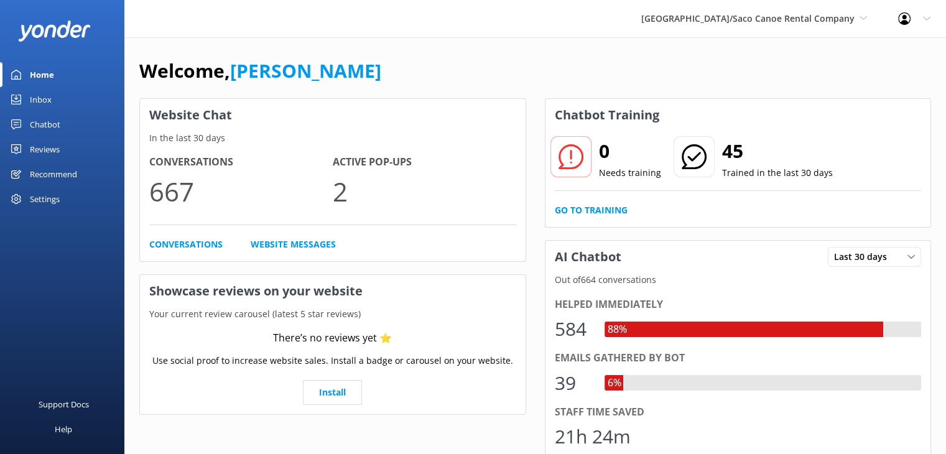
click at [40, 76] on div "Home" at bounding box center [42, 74] width 24 height 25
click at [45, 73] on div "Home" at bounding box center [42, 74] width 24 height 25
click at [601, 207] on link "Go to Training" at bounding box center [591, 210] width 73 height 14
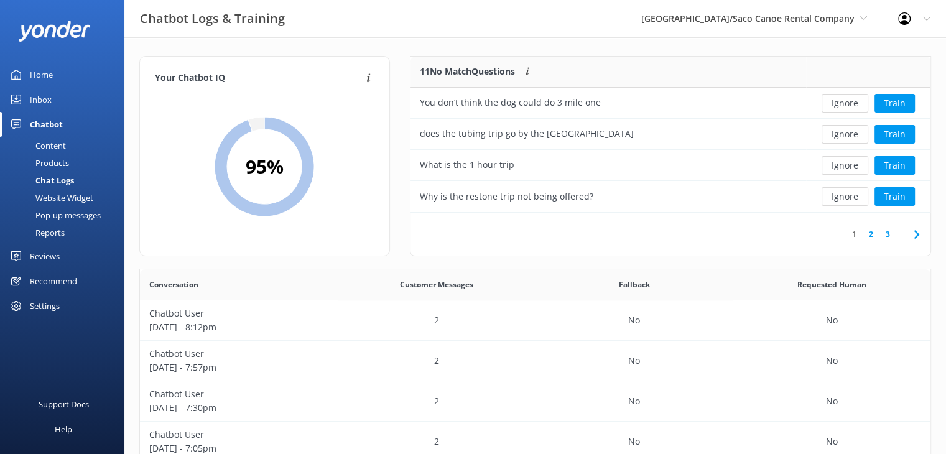
scroll to position [10, 10]
click at [848, 105] on button "Ignore" at bounding box center [845, 103] width 47 height 19
click at [859, 100] on button "Ignore" at bounding box center [845, 103] width 47 height 19
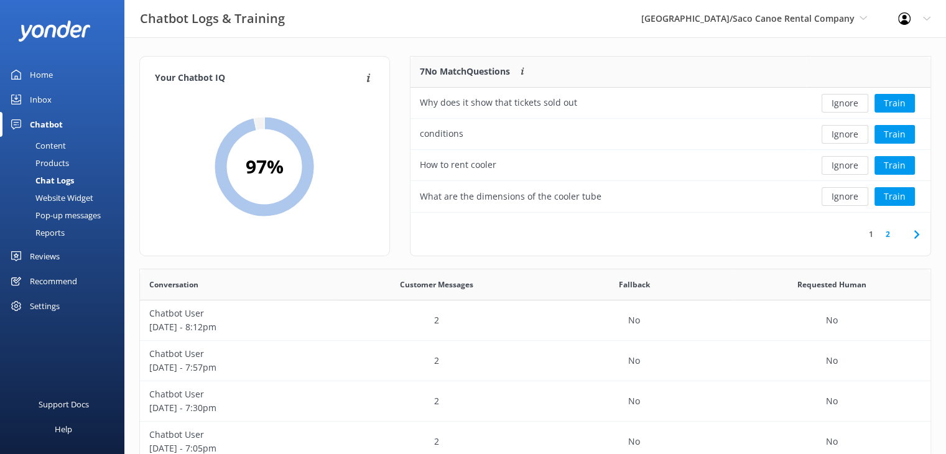
click at [859, 100] on button "Ignore" at bounding box center [845, 103] width 47 height 19
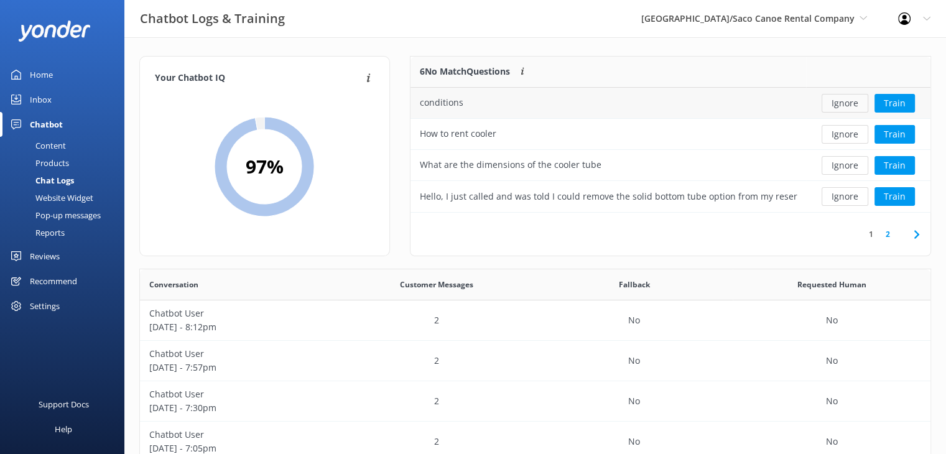
click at [854, 103] on button "Ignore" at bounding box center [845, 103] width 47 height 19
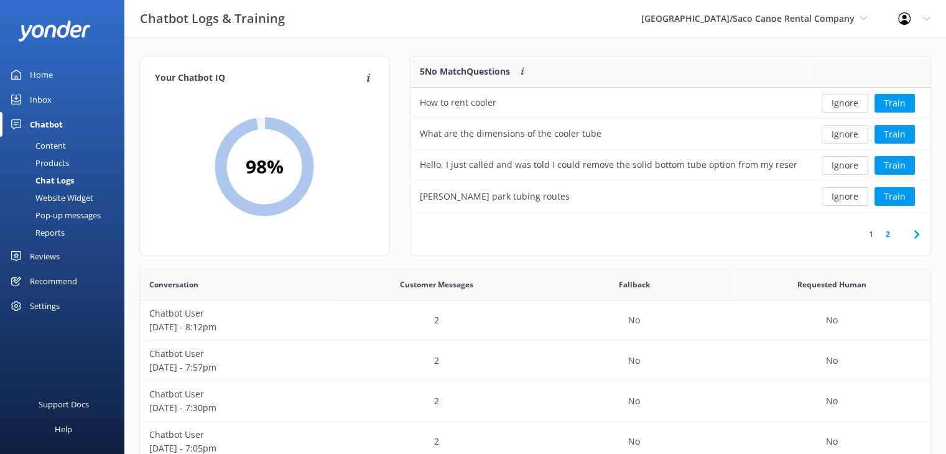
click at [854, 103] on button "Ignore" at bounding box center [845, 103] width 47 height 19
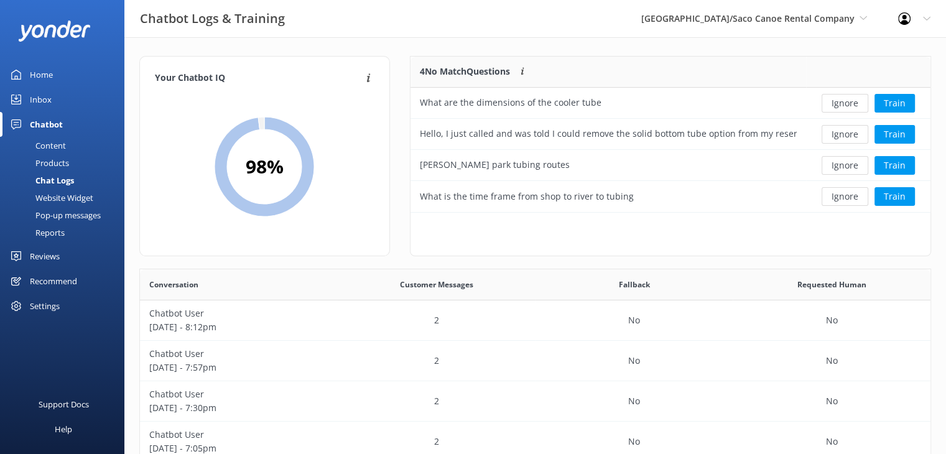
click at [854, 103] on button "Ignore" at bounding box center [845, 103] width 47 height 19
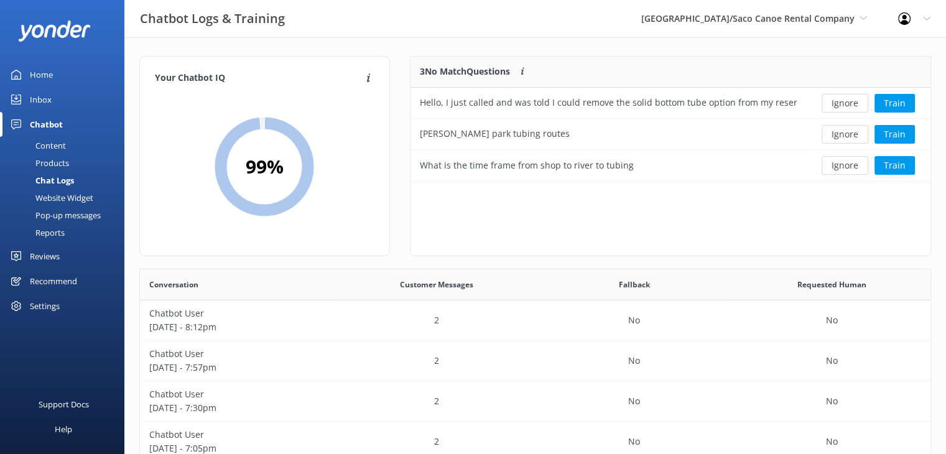
click at [854, 103] on button "Ignore" at bounding box center [845, 103] width 47 height 19
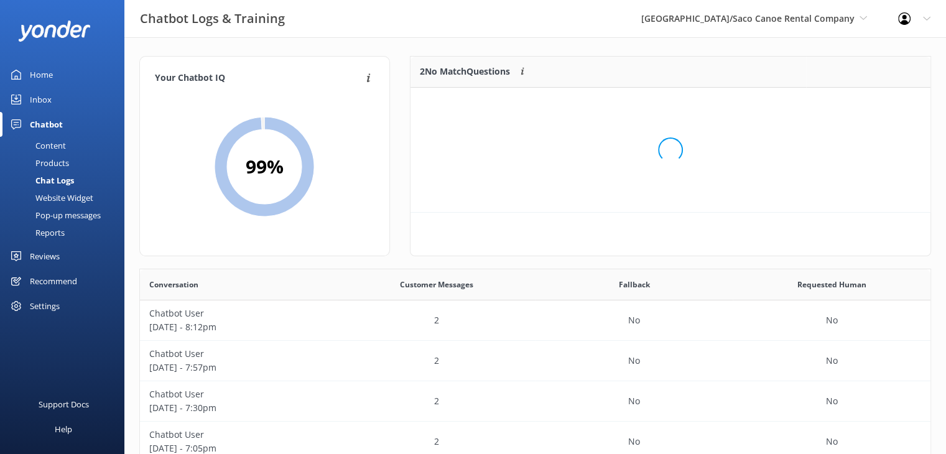
scroll to position [84, 511]
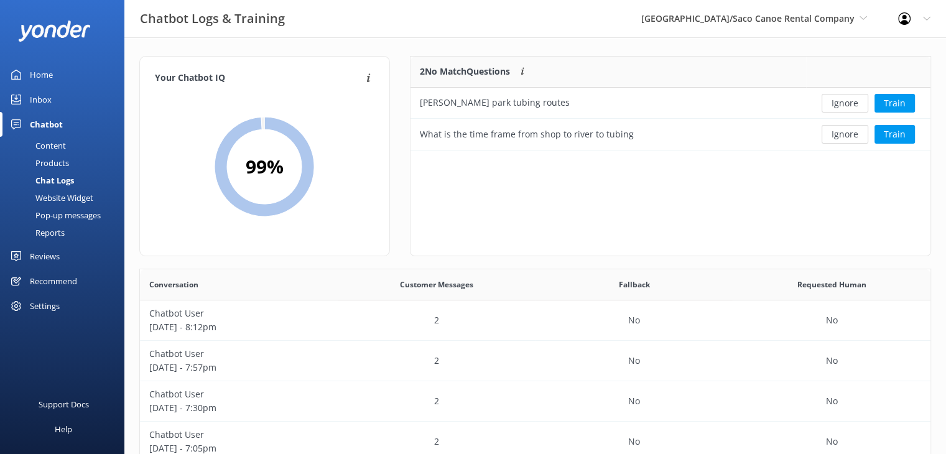
click at [854, 103] on button "Ignore" at bounding box center [845, 103] width 47 height 19
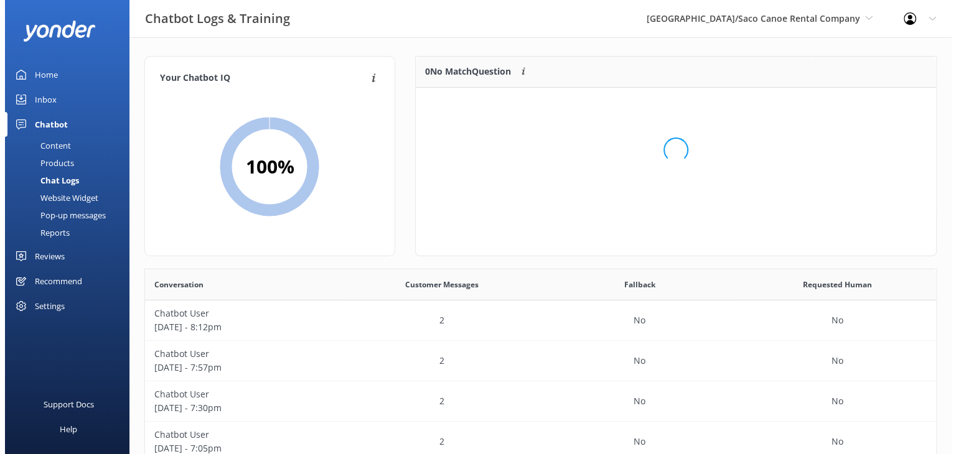
scroll to position [146, 511]
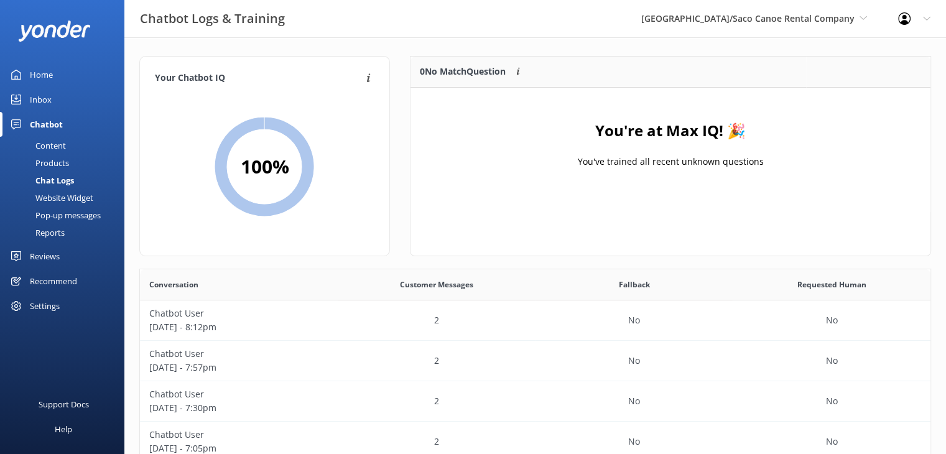
click at [47, 124] on div "Chatbot" at bounding box center [46, 124] width 33 height 25
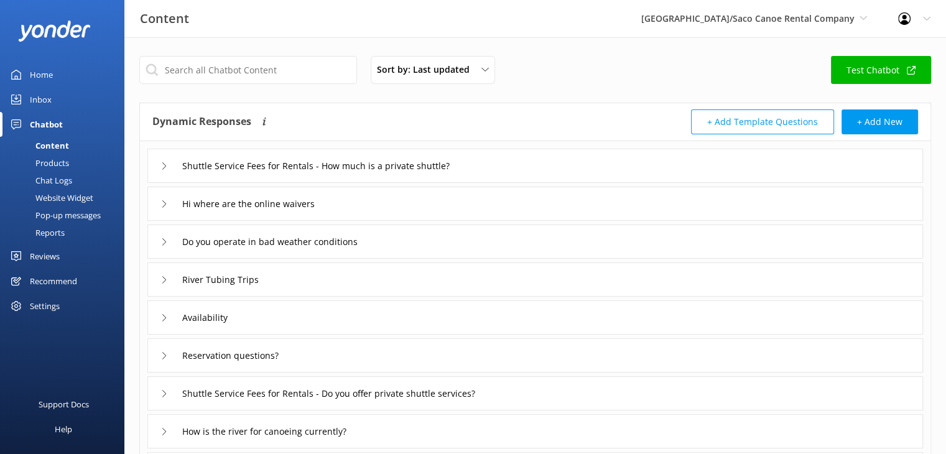
click at [67, 192] on div "Website Widget" at bounding box center [50, 197] width 86 height 17
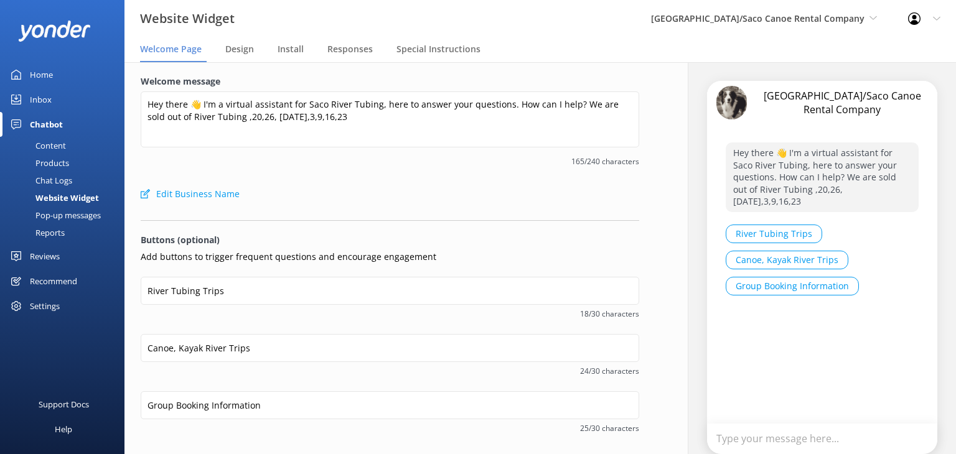
click at [65, 218] on div "Pop-up messages" at bounding box center [53, 215] width 93 height 17
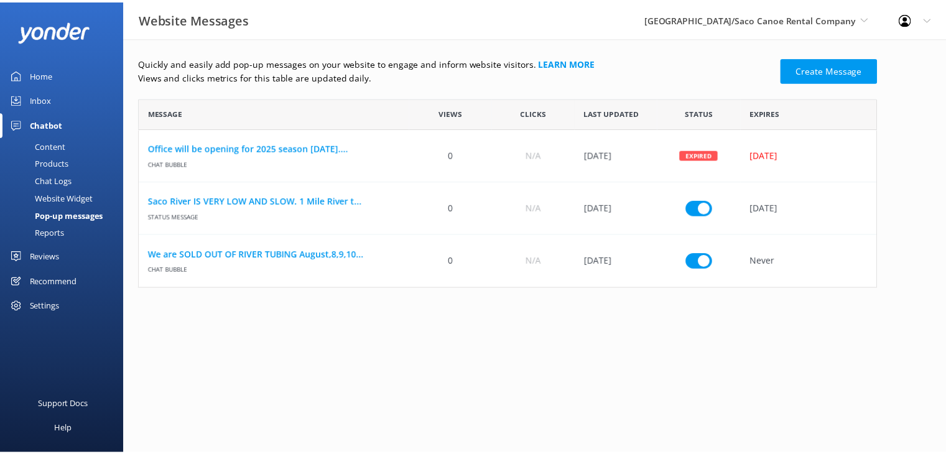
scroll to position [10, 10]
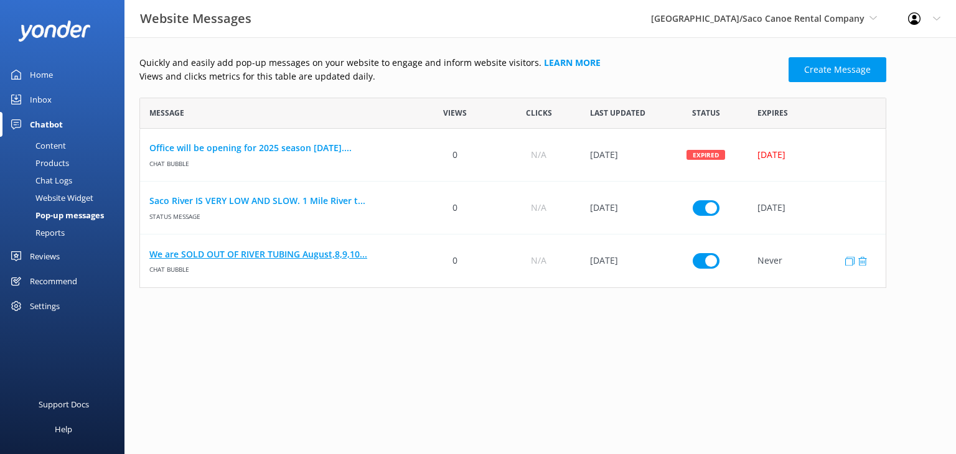
click at [229, 252] on link "We are SOLD OUT OF RIVER TUBING August,8,9,10..." at bounding box center [276, 255] width 255 height 14
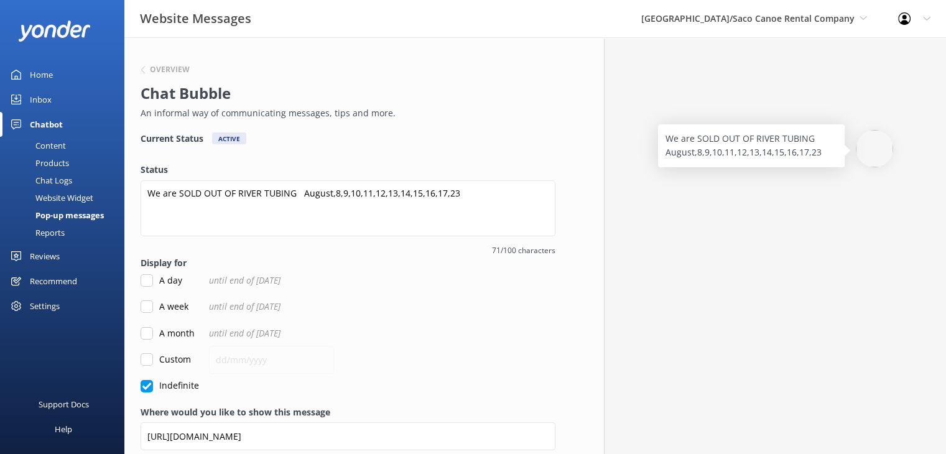
click at [707, 155] on p "We are SOLD OUT OF RIVER TUBING August,8,9,10,11,12,13,14,15,16,17,23" at bounding box center [752, 146] width 172 height 28
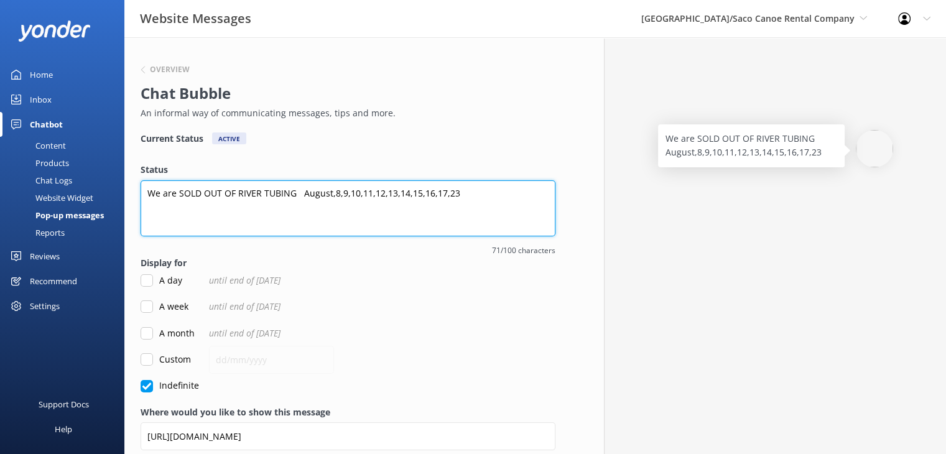
click at [356, 195] on textarea "We are SOLD OUT OF RIVER TUBING August,8,9,10,11,12,13,14,15,16,17,23" at bounding box center [348, 208] width 415 height 56
click at [341, 195] on textarea "We are SOLD OUT OF RIVER TUBING August,8,9,10,11,12,13,14,15,16,17,23" at bounding box center [348, 208] width 415 height 56
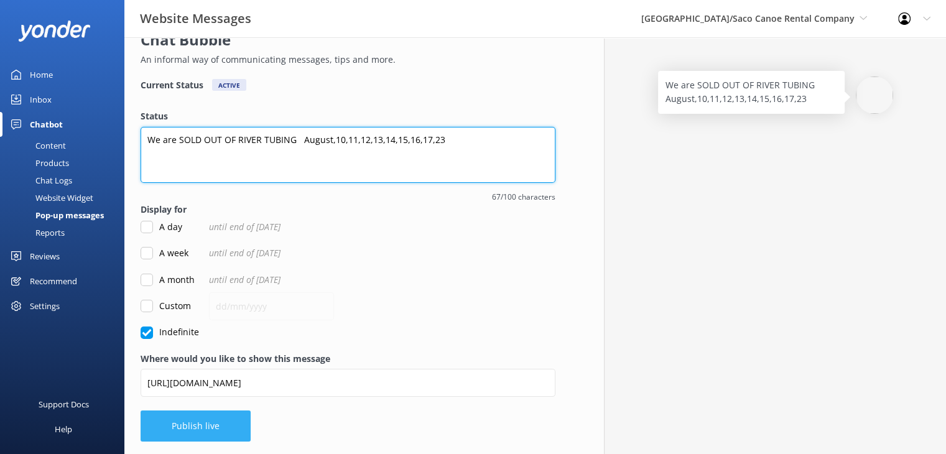
type textarea "We are SOLD OUT OF RIVER TUBING August,10,11,12,13,14,15,16,17,23"
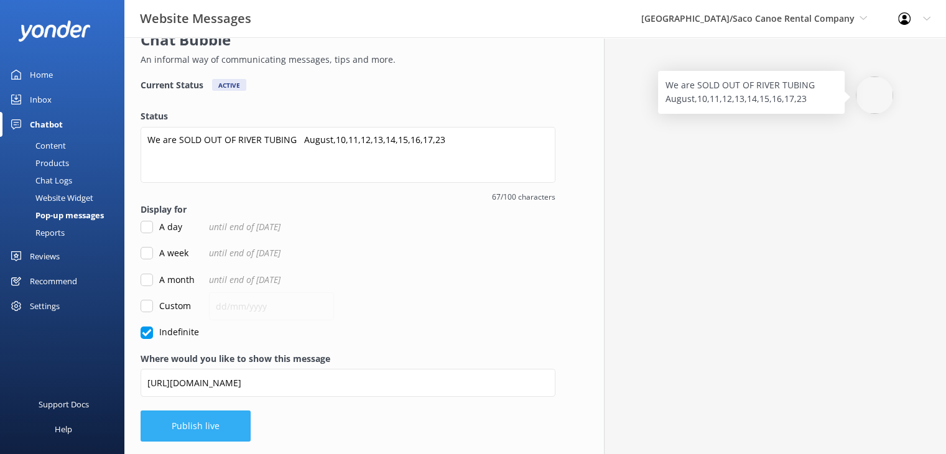
click at [233, 420] on button "Publish live" at bounding box center [196, 426] width 110 height 31
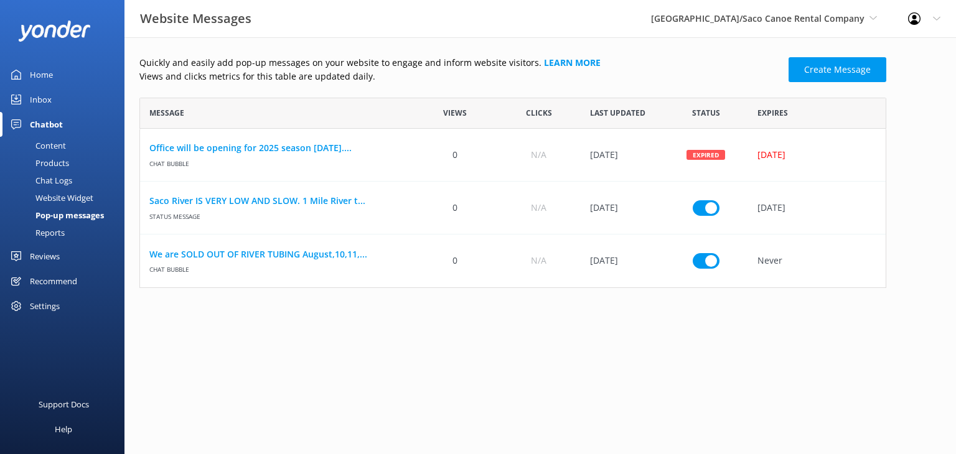
scroll to position [10, 10]
click at [65, 197] on div "Website Widget" at bounding box center [50, 197] width 86 height 17
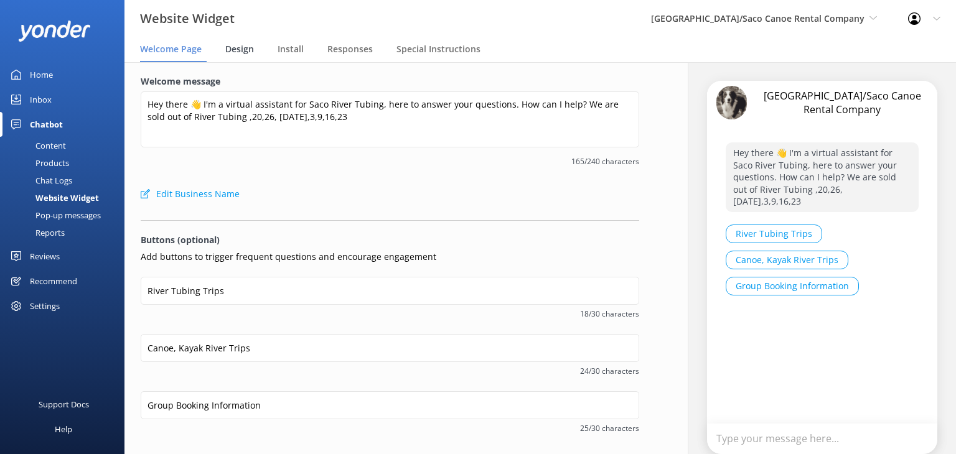
click at [229, 52] on span "Design" at bounding box center [239, 49] width 29 height 12
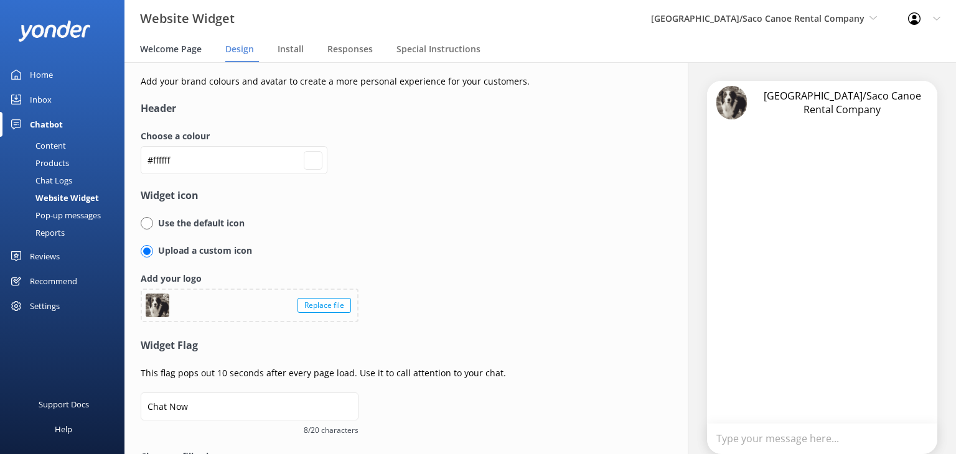
click at [181, 50] on span "Welcome Page" at bounding box center [171, 49] width 62 height 12
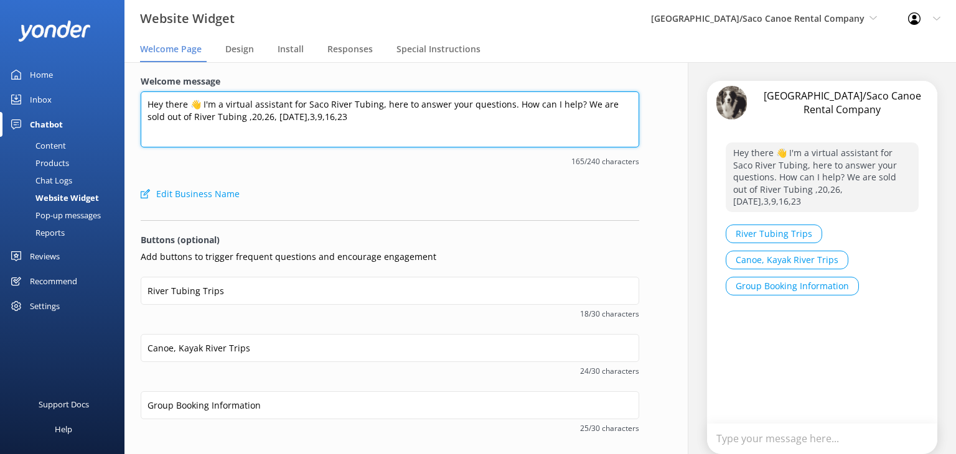
click at [273, 113] on textarea "Hey there 👋 I'm a virtual assistant for Saco River Tubing, here to answer your …" at bounding box center [390, 119] width 498 height 56
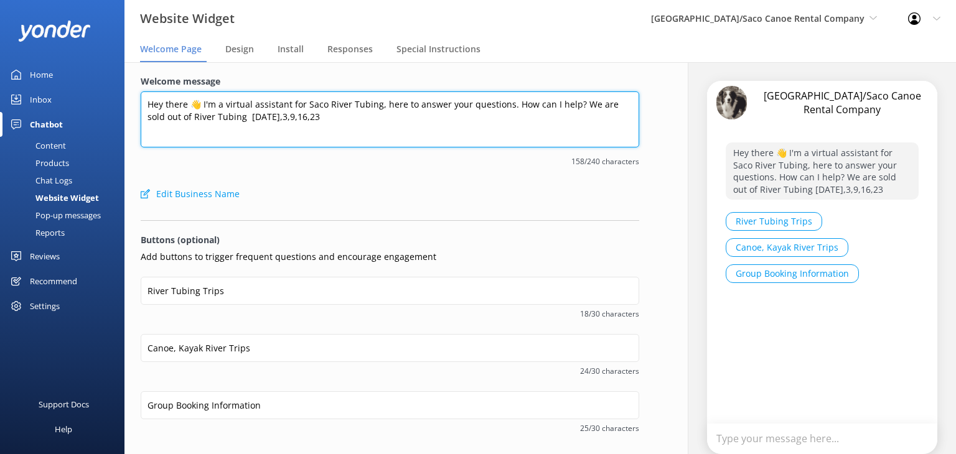
click at [293, 119] on textarea "Hey there 👋 I'm a virtual assistant for Saco River Tubing, here to answer your …" at bounding box center [390, 119] width 498 height 56
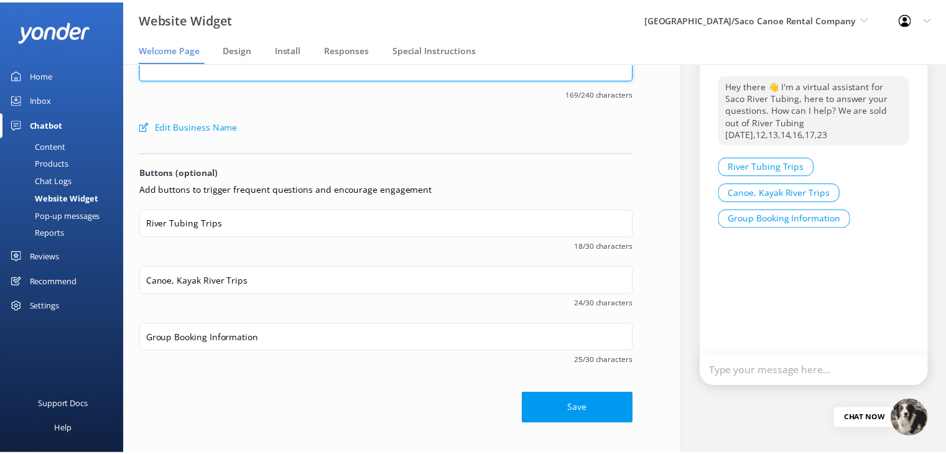
scroll to position [83, 0]
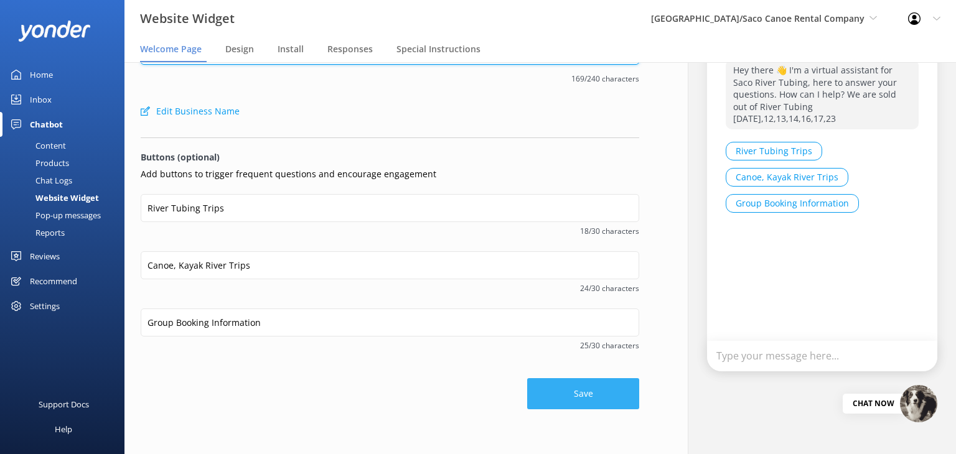
type textarea "Hey there 👋 I'm a virtual assistant for Saco River Tubing, here to answer your …"
click at [553, 391] on button "Save" at bounding box center [583, 393] width 112 height 31
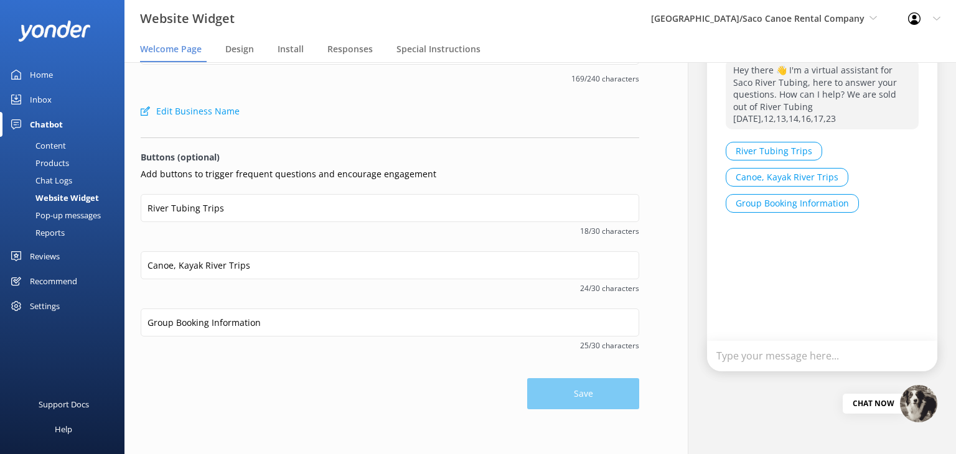
click at [55, 230] on div "Reports" at bounding box center [35, 232] width 57 height 17
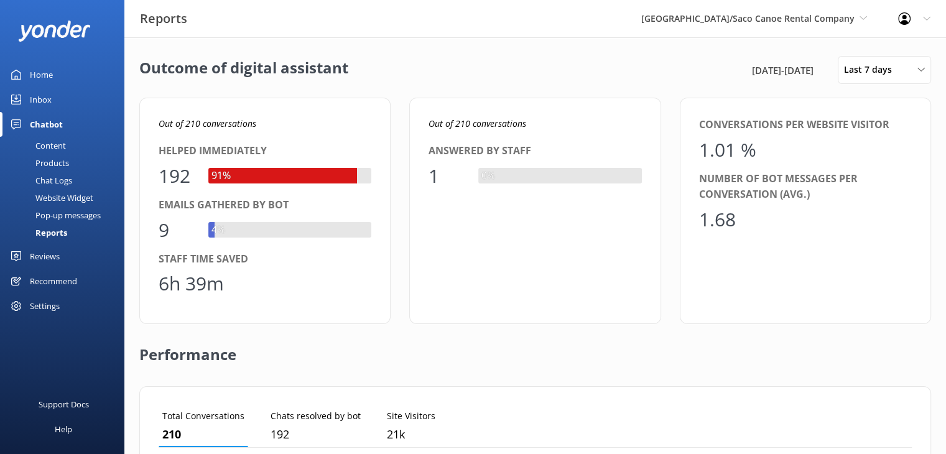
click at [55, 143] on div "Content" at bounding box center [36, 145] width 58 height 17
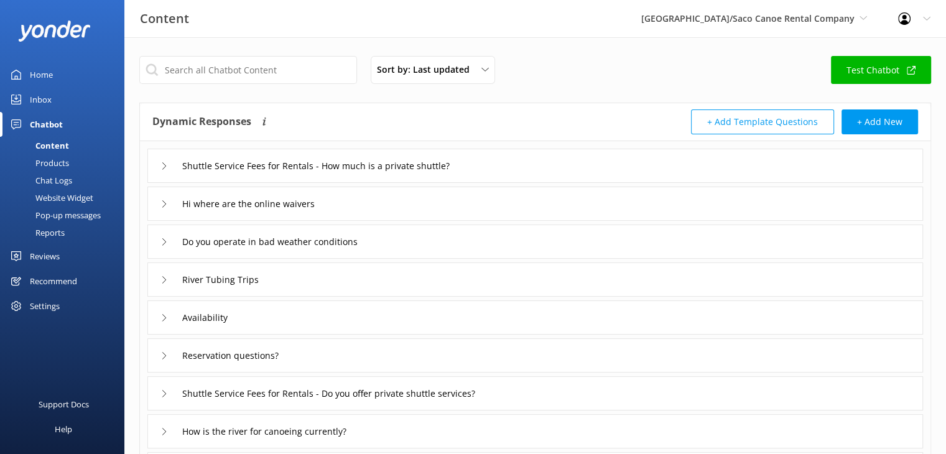
click at [44, 67] on div "Home" at bounding box center [41, 74] width 23 height 25
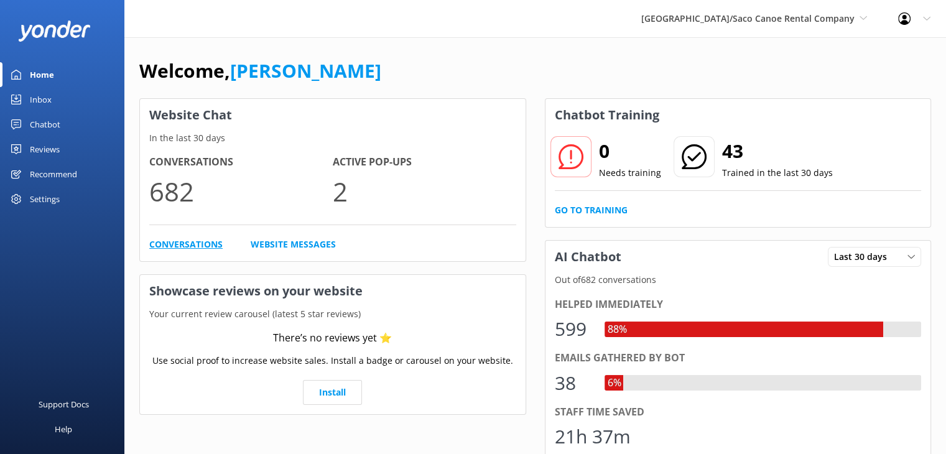
click at [183, 243] on link "Conversations" at bounding box center [185, 245] width 73 height 14
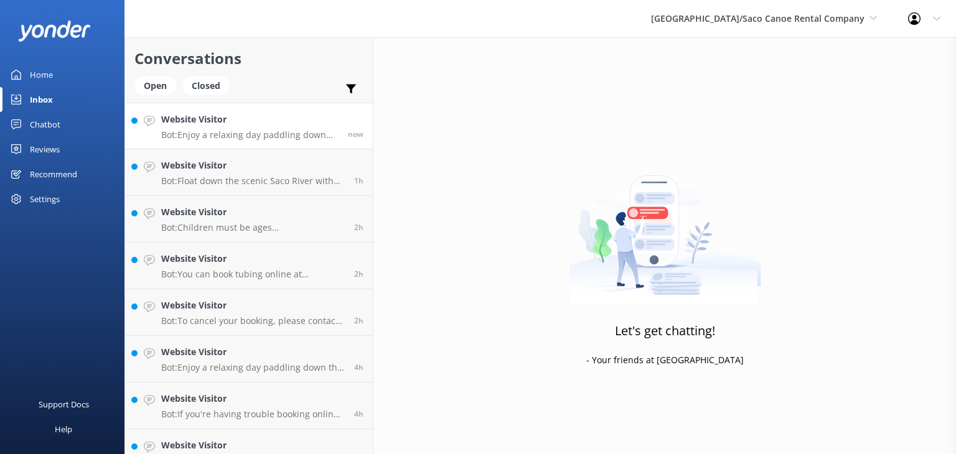
click at [296, 121] on h4 "Website Visitor" at bounding box center [249, 120] width 177 height 14
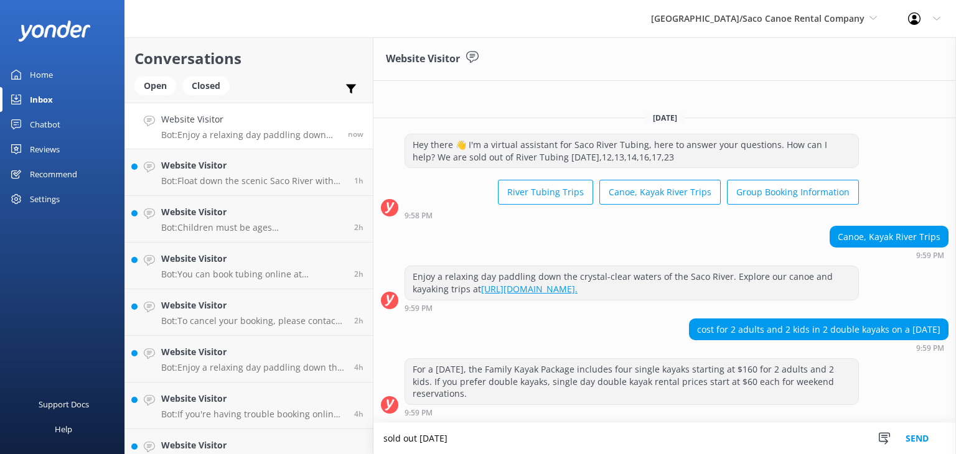
type textarea "sold out [DATE]"
click at [918, 439] on button "Send" at bounding box center [917, 438] width 47 height 31
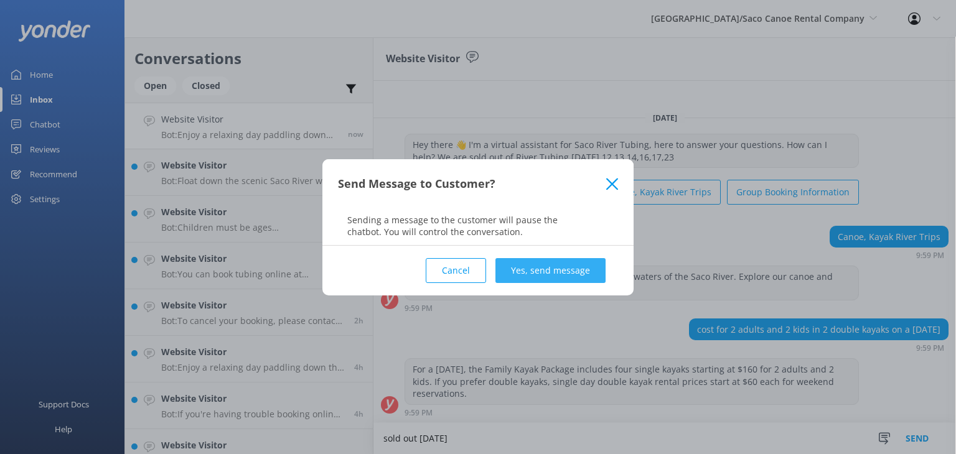
click at [582, 274] on button "Yes, send message" at bounding box center [550, 270] width 110 height 25
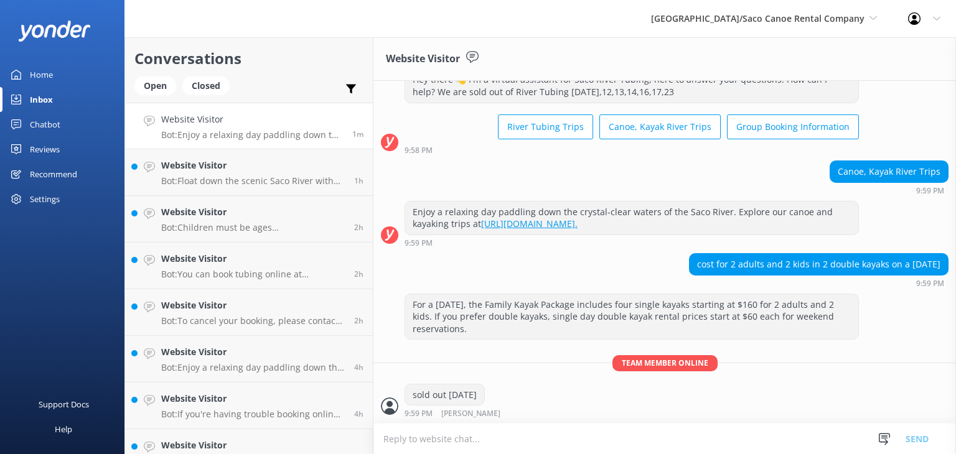
scroll to position [84, 0]
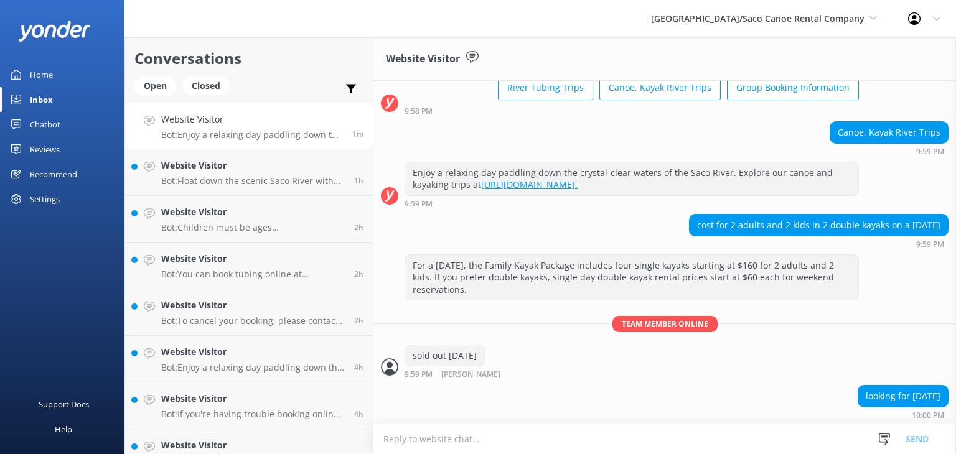
click at [503, 441] on textarea at bounding box center [664, 439] width 582 height 30
type textarea "$"
click at [563, 443] on textarea "family kayak package is [DATE]-[DATE] $24" at bounding box center [664, 438] width 582 height 31
type textarea "family kayak package is [DATE]-[DATE] $140"
click at [921, 437] on button "Send" at bounding box center [917, 438] width 47 height 31
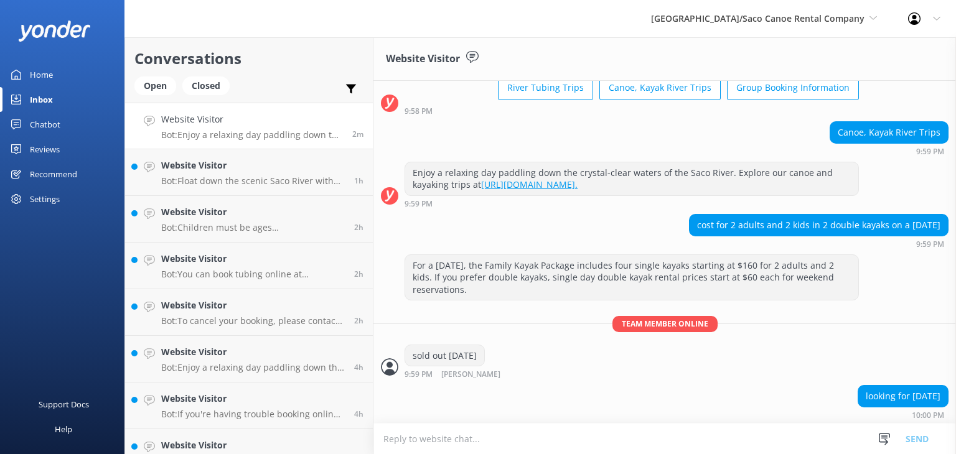
scroll to position [124, 0]
